Goal: Find specific page/section: Find specific page/section

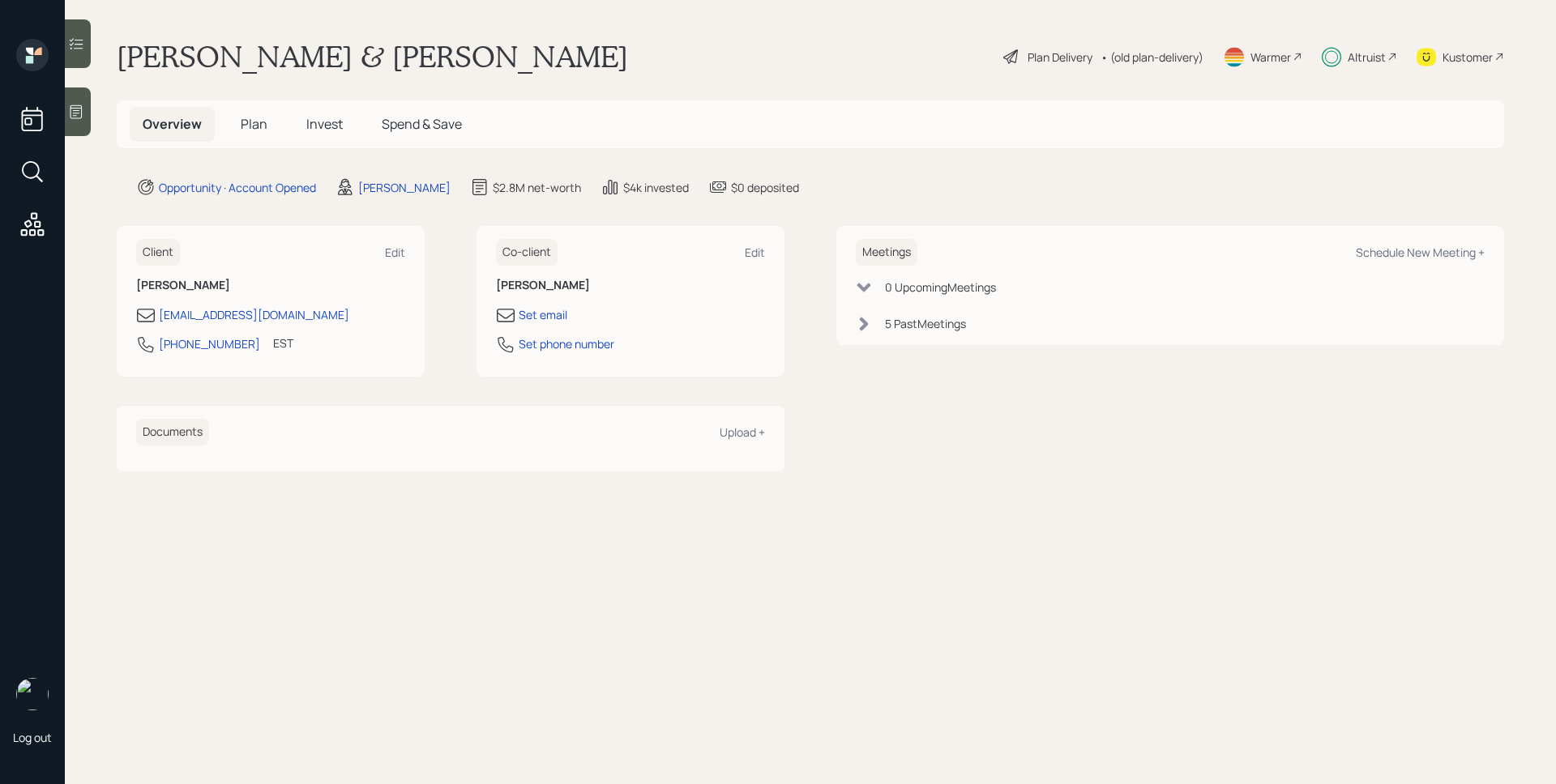
click at [1363, 57] on div "Altruist" at bounding box center [1367, 57] width 38 height 17
